Goal: Task Accomplishment & Management: Complete application form

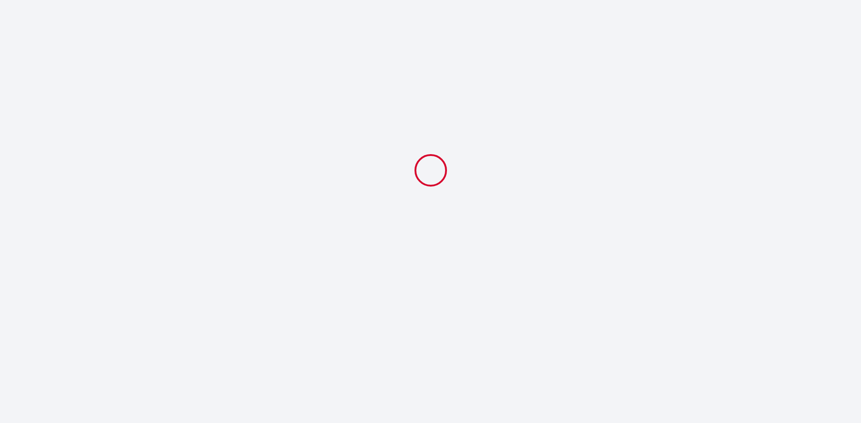
select select
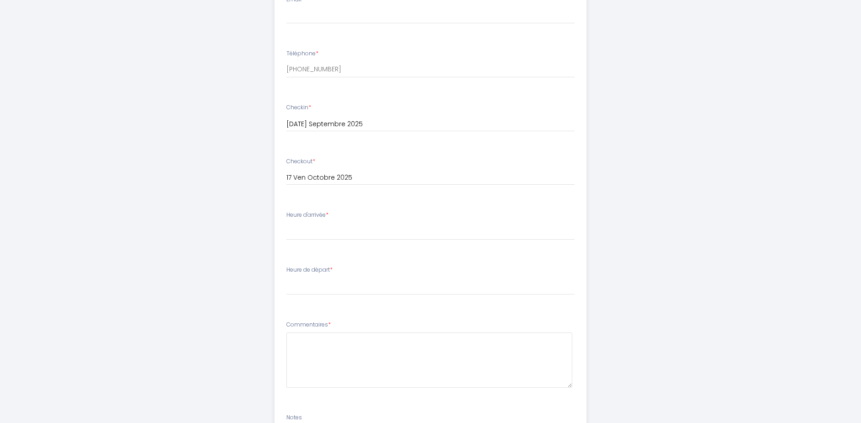
scroll to position [168, 0]
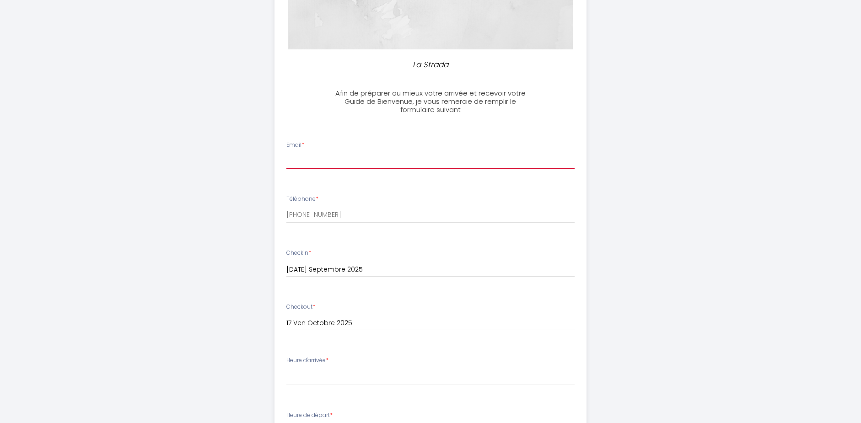
click at [311, 159] on input "Email *" at bounding box center [431, 161] width 289 height 16
type input "[EMAIL_ADDRESS][DOMAIN_NAME]"
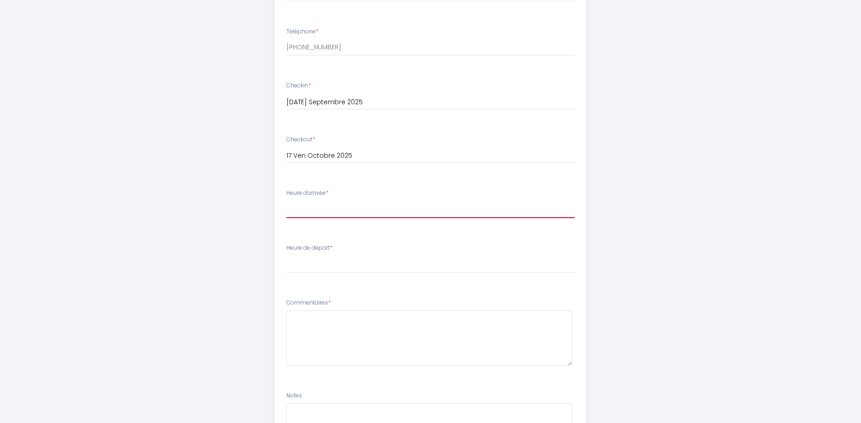
click at [299, 213] on select "17:00 17:30 18:00" at bounding box center [431, 209] width 289 height 17
click at [315, 201] on div "Heure d'arrivée * 17:00 17:30 18:00" at bounding box center [431, 203] width 289 height 29
click at [311, 212] on select "17:00 17:30 18:00" at bounding box center [431, 209] width 289 height 17
select select "18:00"
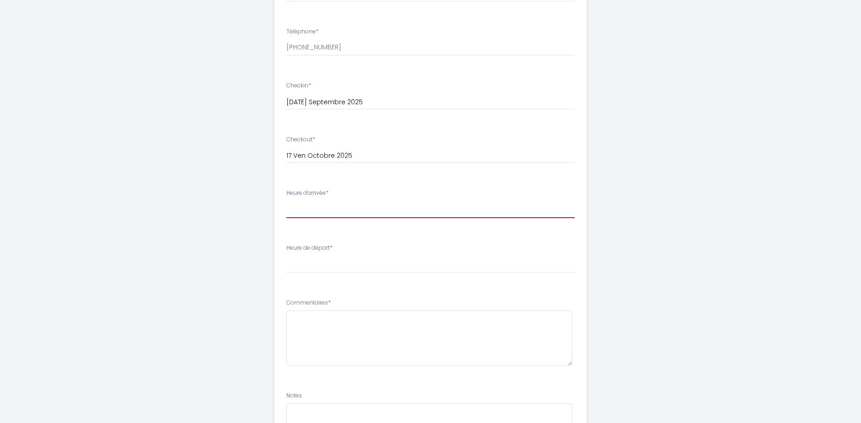
click at [287, 201] on select "17:00 17:30 18:00" at bounding box center [431, 209] width 289 height 17
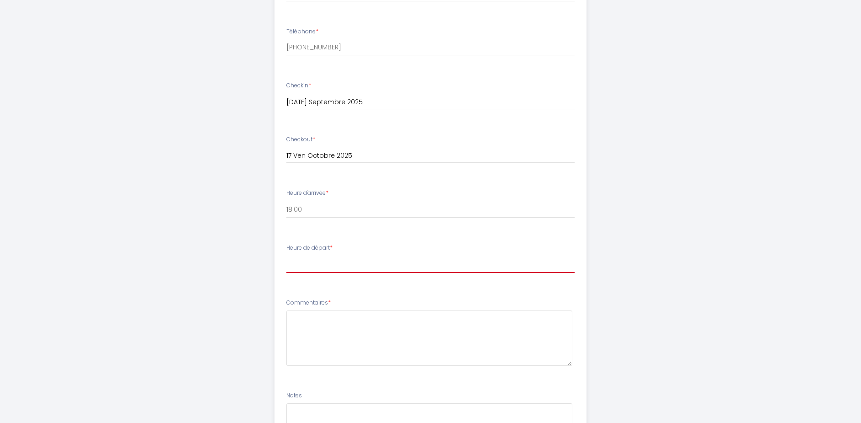
click at [327, 266] on select "00:00 00:30 01:00 01:30 02:00 02:30 03:00 03:30 04:00 04:30 05:00 05:30 06:00 0…" at bounding box center [431, 264] width 289 height 17
select select "09:30"
click at [287, 256] on select "00:00 00:30 01:00 01:30 02:00 02:30 03:00 03:30 04:00 04:30 05:00 05:30 06:00 0…" at bounding box center [431, 264] width 289 height 17
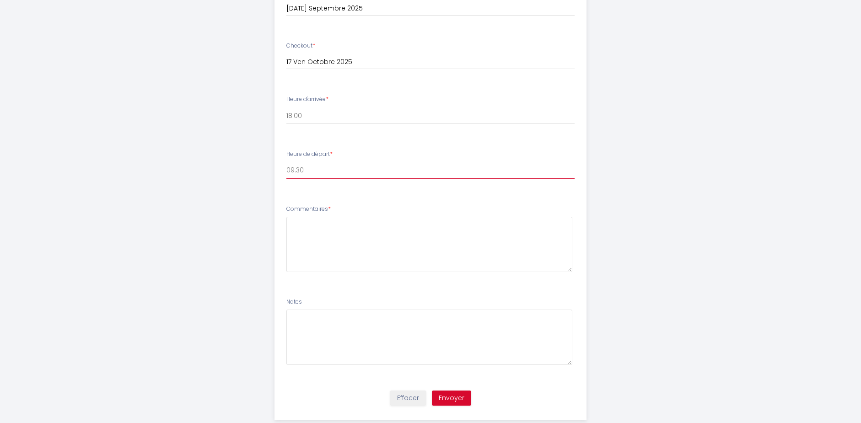
scroll to position [449, 0]
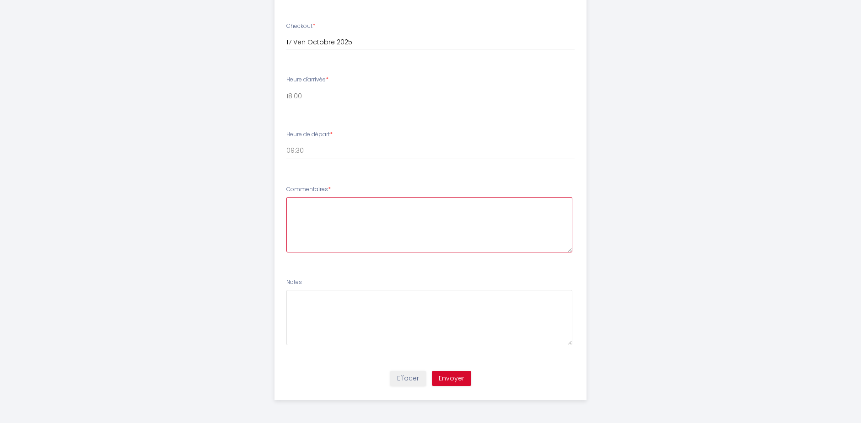
click at [307, 204] on textarea at bounding box center [430, 224] width 287 height 55
type textarea "[PHONE_NUMBER]"
click at [450, 377] on button "Envoyer" at bounding box center [451, 379] width 39 height 16
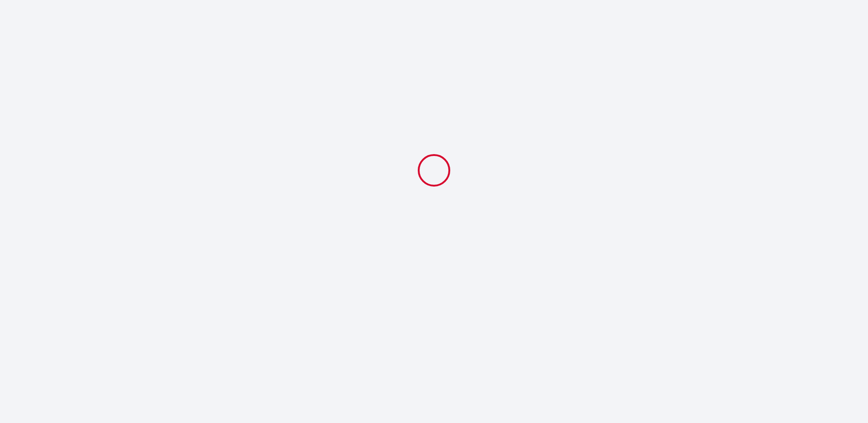
select select "18:00"
select select "09:30"
